Goal: Information Seeking & Learning: Learn about a topic

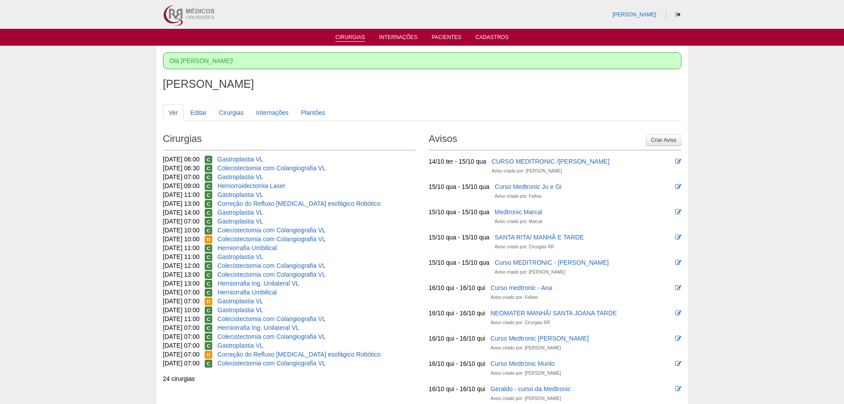
drag, startPoint x: 359, startPoint y: 38, endPoint x: 326, endPoint y: 20, distance: 38.3
click at [359, 38] on link "Cirurgias" at bounding box center [350, 38] width 30 height 9
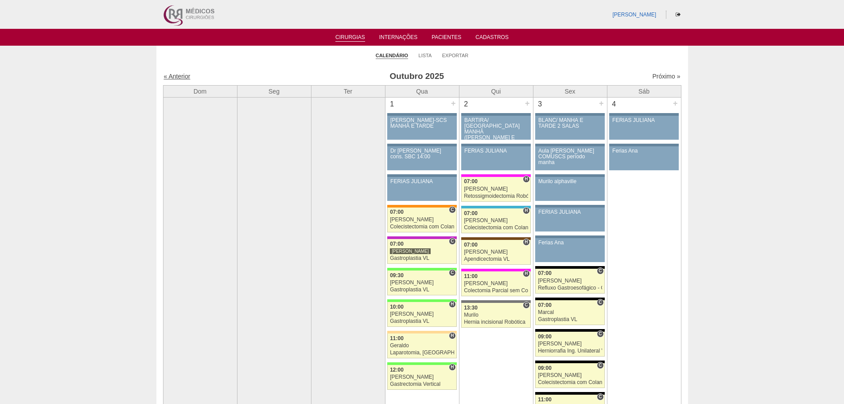
click at [169, 78] on link "« Anterior" at bounding box center [177, 76] width 27 height 7
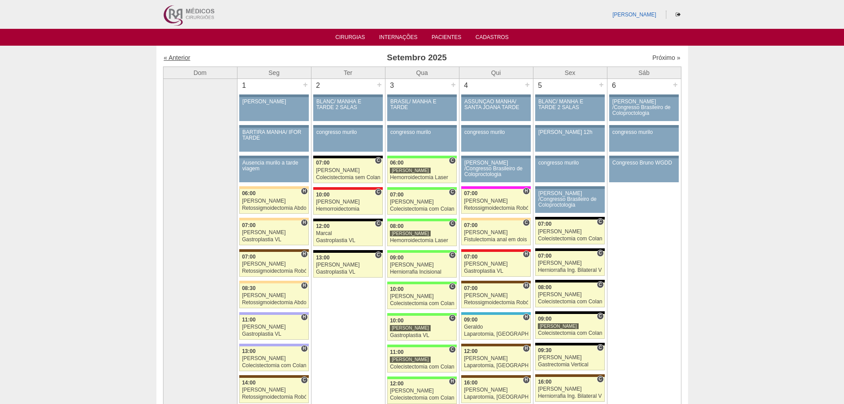
click at [178, 58] on link "« Anterior" at bounding box center [177, 57] width 27 height 7
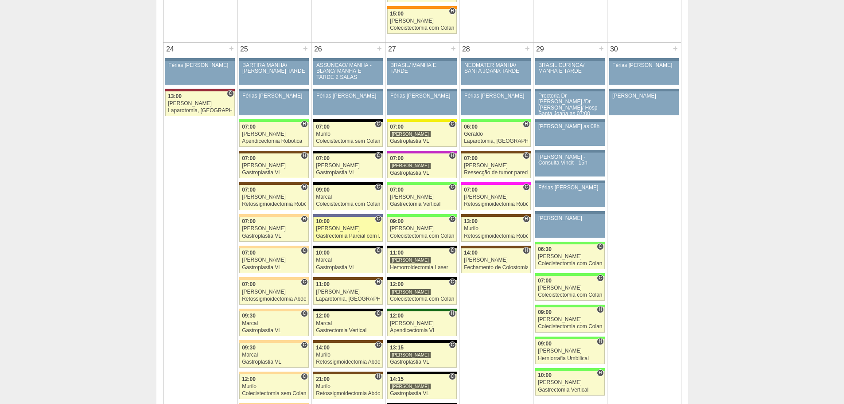
scroll to position [1949, 0]
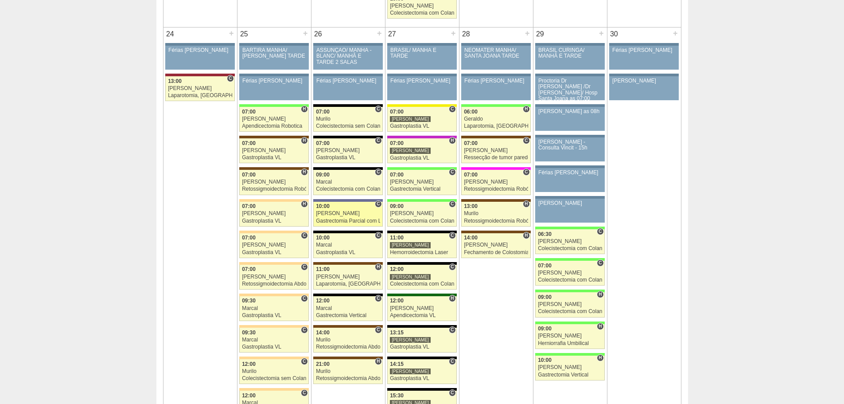
click at [328, 219] on div "Gastrectomia Parcial com Linfadenectomia" at bounding box center [348, 221] width 64 height 6
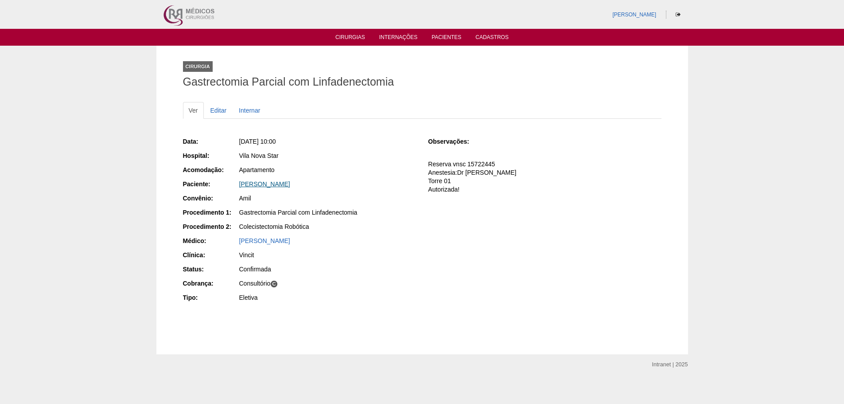
click at [266, 182] on link "[PERSON_NAME]" at bounding box center [264, 183] width 51 height 7
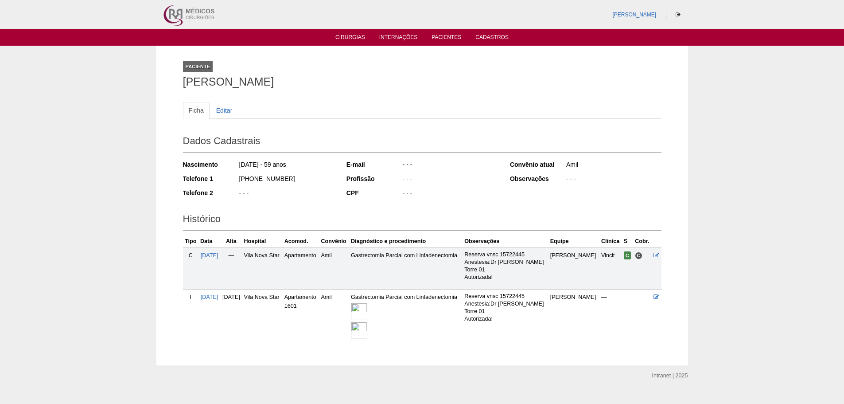
click at [367, 309] on img at bounding box center [359, 311] width 16 height 16
click at [345, 38] on link "Cirurgias" at bounding box center [350, 38] width 30 height 8
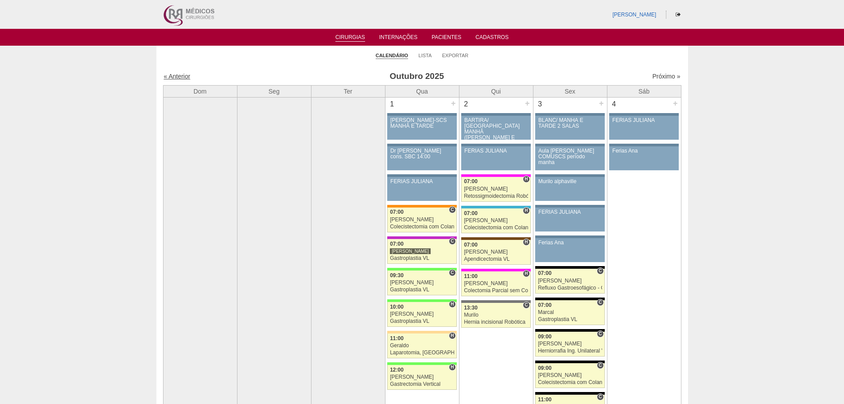
click at [174, 78] on link "« Anterior" at bounding box center [177, 76] width 27 height 7
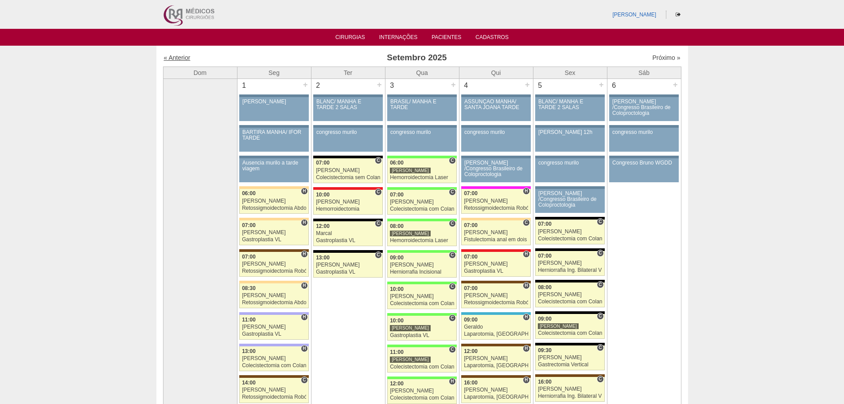
click at [178, 57] on link "« Anterior" at bounding box center [177, 57] width 27 height 7
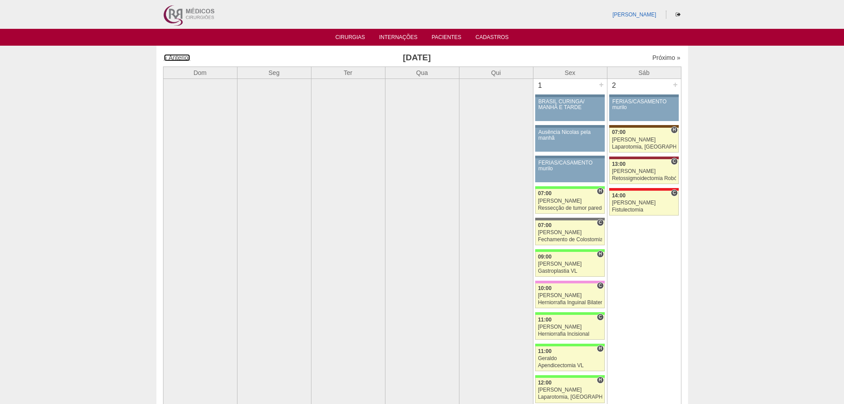
click at [178, 57] on link "« Anterior" at bounding box center [177, 57] width 27 height 7
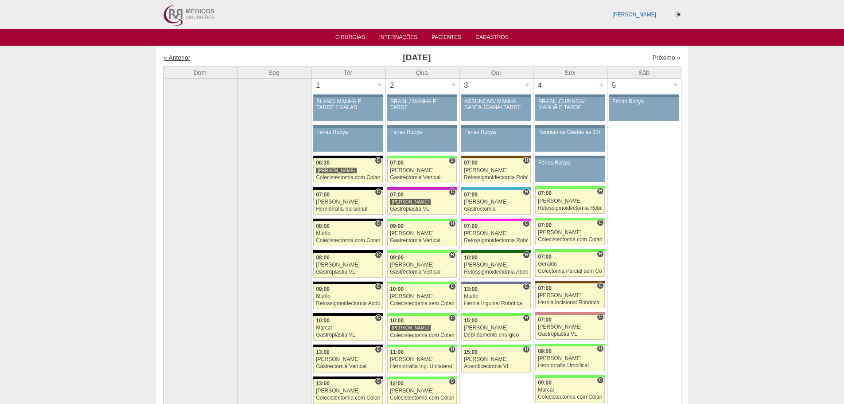
click at [182, 57] on link "« Anterior" at bounding box center [177, 57] width 27 height 7
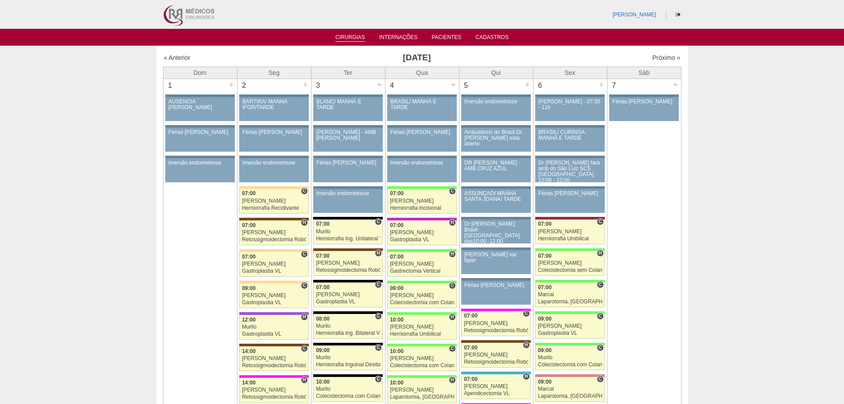
click at [353, 40] on link "Cirurgias" at bounding box center [350, 38] width 30 height 8
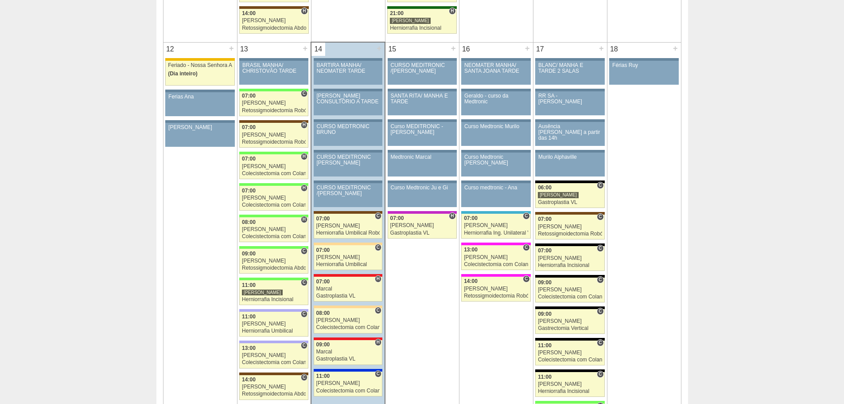
scroll to position [975, 0]
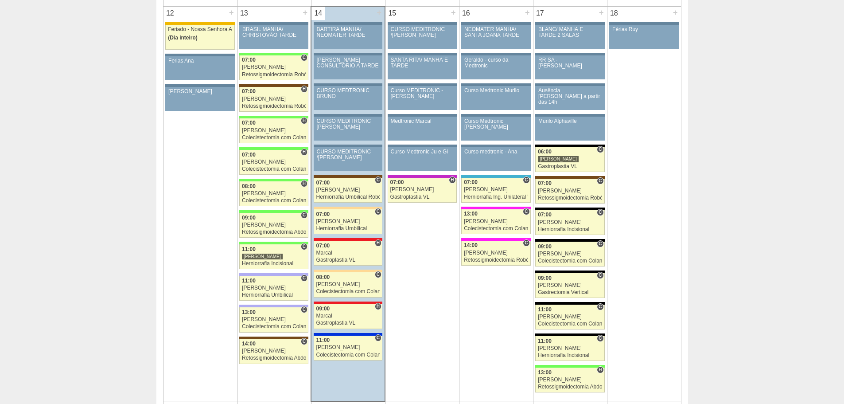
click at [633, 245] on td "18 + 88540 [GEOGRAPHIC_DATA] Férias Ruy Paciente não informado [PERSON_NAME] nã…" at bounding box center [644, 203] width 74 height 395
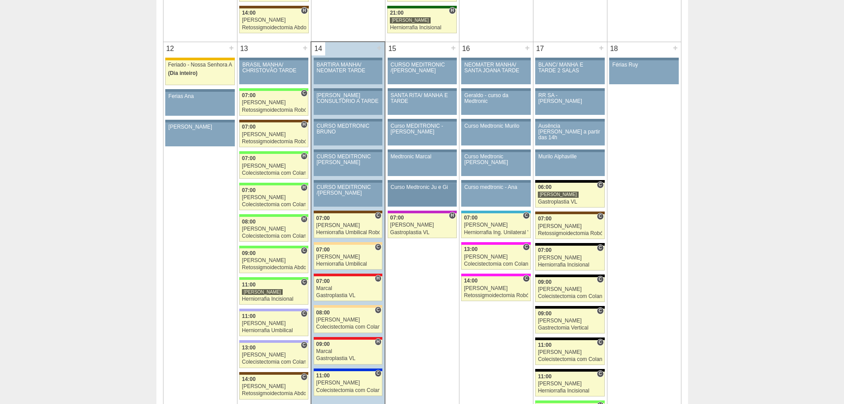
scroll to position [886, 0]
